Goal: Information Seeking & Learning: Find specific fact

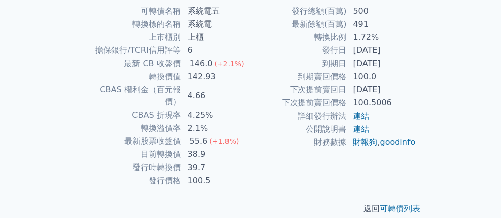
scroll to position [249, 0]
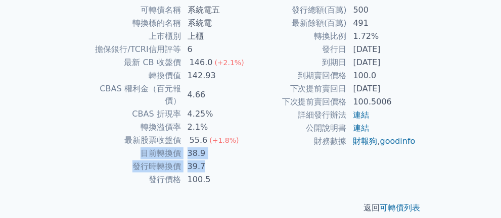
drag, startPoint x: 138, startPoint y: 140, endPoint x: 206, endPoint y: 158, distance: 69.9
click at [206, 158] on tbody "可轉債名稱 系統電五 轉換標的名稱 系統電 上市櫃別 上櫃 擔保銀行/TCRI信用評等 6 最新 CB 收盤價 146.0 (+2.1%) 轉換價值 142.…" at bounding box center [168, 95] width 166 height 183
click at [206, 160] on td "39.7" at bounding box center [215, 166] width 69 height 13
drag, startPoint x: 125, startPoint y: 146, endPoint x: 209, endPoint y: 152, distance: 84.5
click at [207, 152] on tbody "可轉債名稱 系統電五 轉換標的名稱 系統電 上市櫃別 上櫃 擔保銀行/TCRI信用評等 6 最新 CB 收盤價 146.0 (+2.1%) 轉換價值 142.…" at bounding box center [168, 95] width 166 height 183
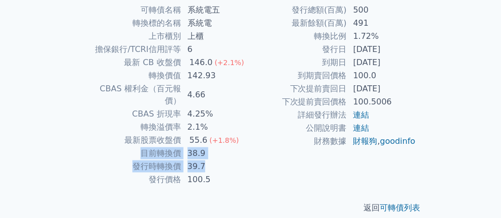
click at [209, 160] on td "39.7" at bounding box center [215, 166] width 69 height 13
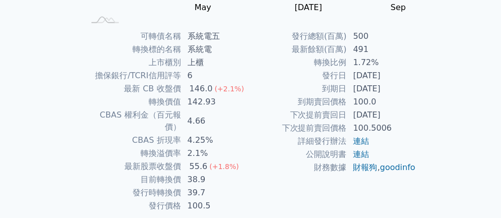
scroll to position [209, 0]
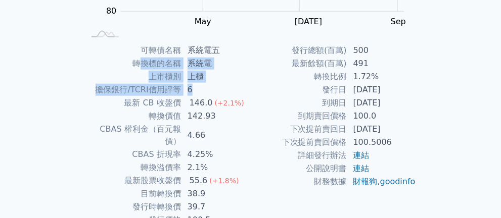
drag, startPoint x: 141, startPoint y: 61, endPoint x: 208, endPoint y: 91, distance: 73.7
click at [208, 91] on tbody "可轉債名稱 系統電五 轉換標的名稱 系統電 上市櫃別 上櫃 擔保銀行/TCRI信用評等 6 最新 CB 收盤價 146.0 (+2.1%) 轉換價值 142.…" at bounding box center [168, 135] width 166 height 183
click at [208, 91] on td "6" at bounding box center [215, 89] width 69 height 13
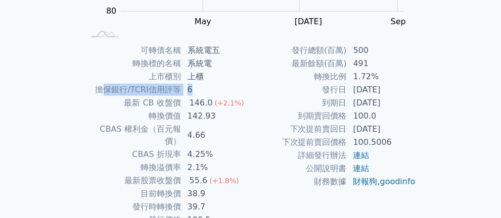
drag, startPoint x: 103, startPoint y: 88, endPoint x: 202, endPoint y: 90, distance: 98.5
click at [202, 90] on tr "擔保銀行/TCRI信用評等 6" at bounding box center [168, 89] width 166 height 13
click at [202, 90] on td "6" at bounding box center [215, 89] width 69 height 13
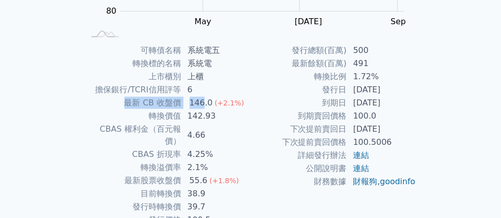
drag, startPoint x: 124, startPoint y: 97, endPoint x: 203, endPoint y: 108, distance: 80.0
click at [203, 108] on tr "最新 CB 收盤價 146.0 (+2.1%)" at bounding box center [168, 102] width 166 height 13
click at [203, 108] on div "146.0" at bounding box center [200, 103] width 27 height 12
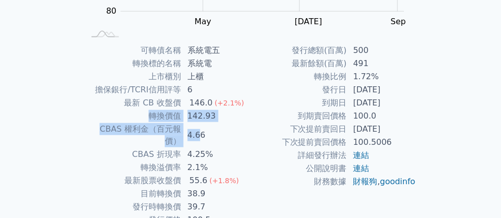
drag, startPoint x: 144, startPoint y: 114, endPoint x: 200, endPoint y: 123, distance: 56.2
click at [200, 123] on tbody "可轉債名稱 系統電五 轉換標的名稱 系統電 上市櫃別 上櫃 擔保銀行/TCRI信用評等 6 最新 CB 收盤價 146.0 (+2.1%) 轉換價值 142.…" at bounding box center [168, 135] width 166 height 183
click at [200, 123] on td "4.66" at bounding box center [215, 135] width 69 height 25
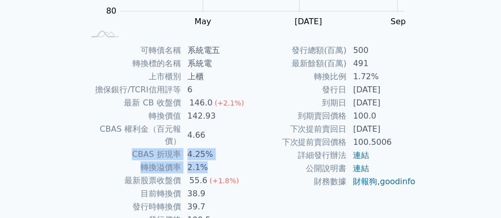
drag, startPoint x: 125, startPoint y: 142, endPoint x: 205, endPoint y: 154, distance: 80.1
click at [205, 154] on tbody "可轉債名稱 系統電五 轉換標的名稱 系統電 上市櫃別 上櫃 擔保銀行/TCRI信用評等 6 最新 CB 收盤價 146.0 (+2.1%) 轉換價值 142.…" at bounding box center [168, 135] width 166 height 183
click at [220, 148] on td "4.25%" at bounding box center [215, 154] width 69 height 13
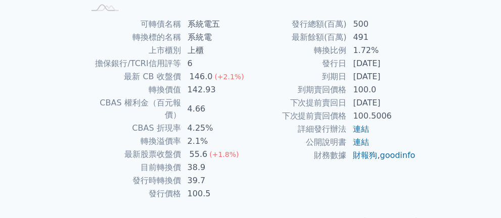
scroll to position [249, 0]
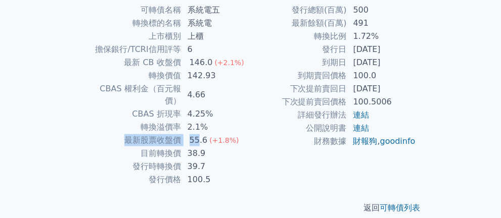
drag, startPoint x: 121, startPoint y: 128, endPoint x: 199, endPoint y: 128, distance: 77.8
click at [199, 134] on tr "最新股票收盤價 55.6 (+1.8%)" at bounding box center [168, 140] width 166 height 13
click at [199, 134] on div "55.6" at bounding box center [198, 140] width 22 height 12
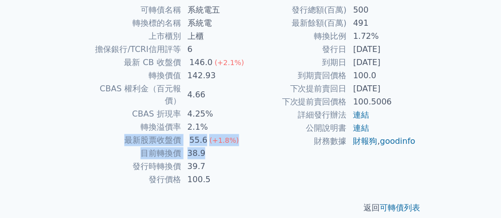
drag, startPoint x: 124, startPoint y: 128, endPoint x: 213, endPoint y: 138, distance: 89.4
click at [212, 138] on tbody "可轉債名稱 系統電五 轉換標的名稱 系統電 上市櫃別 上櫃 擔保銀行/TCRI信用評等 6 最新 CB 收盤價 146.0 (+2.1%) 轉換價值 142.…" at bounding box center [168, 95] width 166 height 183
click at [213, 147] on td "38.9" at bounding box center [215, 153] width 69 height 13
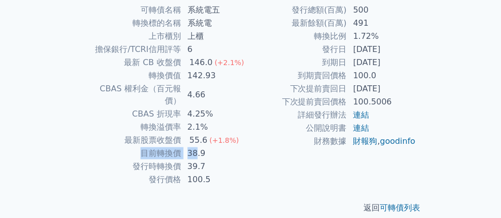
drag, startPoint x: 129, startPoint y: 141, endPoint x: 194, endPoint y: 140, distance: 65.2
click at [194, 147] on tr "目前轉換價 38.9" at bounding box center [168, 153] width 166 height 13
click at [194, 147] on td "38.9" at bounding box center [215, 153] width 69 height 13
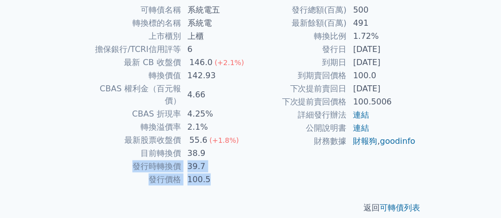
drag, startPoint x: 133, startPoint y: 151, endPoint x: 229, endPoint y: 167, distance: 97.8
click at [229, 167] on tbody "可轉債名稱 系統電五 轉換標的名稱 系統電 上市櫃別 上櫃 擔保銀行/TCRI信用評等 6 最新 CB 收盤價 146.0 (+2.1%) 轉換價值 142.…" at bounding box center [168, 95] width 166 height 183
click at [229, 173] on td "100.5" at bounding box center [215, 179] width 69 height 13
drag, startPoint x: 146, startPoint y: 162, endPoint x: 225, endPoint y: 165, distance: 78.8
click at [224, 173] on tr "發行價格 100.5" at bounding box center [168, 179] width 166 height 13
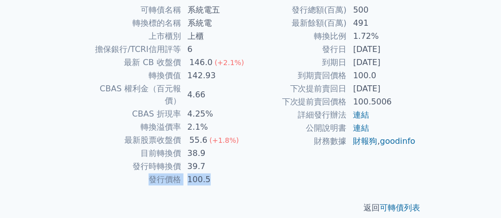
click at [225, 173] on td "100.5" at bounding box center [215, 179] width 69 height 13
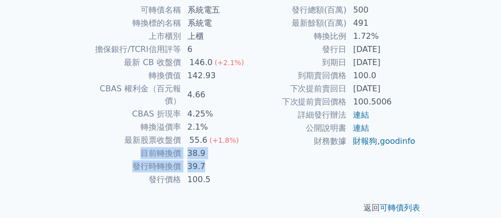
drag, startPoint x: 136, startPoint y: 139, endPoint x: 223, endPoint y: 151, distance: 87.6
click at [223, 151] on tbody "可轉債名稱 系統電五 轉換標的名稱 系統電 上市櫃別 上櫃 擔保銀行/TCRI信用評等 6 最新 CB 收盤價 146.0 (+2.1%) 轉換價值 142.…" at bounding box center [168, 95] width 166 height 183
click at [223, 160] on td "39.7" at bounding box center [215, 166] width 69 height 13
drag, startPoint x: 129, startPoint y: 156, endPoint x: 220, endPoint y: 156, distance: 90.9
click at [220, 160] on tr "發行時轉換價 39.7" at bounding box center [168, 166] width 166 height 13
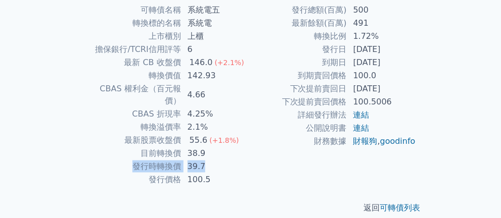
click at [220, 160] on td "39.7" at bounding box center [215, 166] width 69 height 13
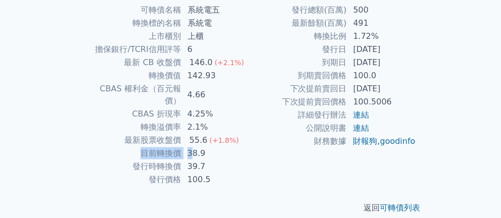
drag, startPoint x: 140, startPoint y: 141, endPoint x: 202, endPoint y: 144, distance: 61.7
click at [202, 147] on tr "目前轉換價 38.9" at bounding box center [168, 153] width 166 height 13
click at [202, 147] on td "38.9" at bounding box center [215, 153] width 69 height 13
click at [228, 160] on td "39.7" at bounding box center [215, 166] width 69 height 13
